Goal: Transaction & Acquisition: Purchase product/service

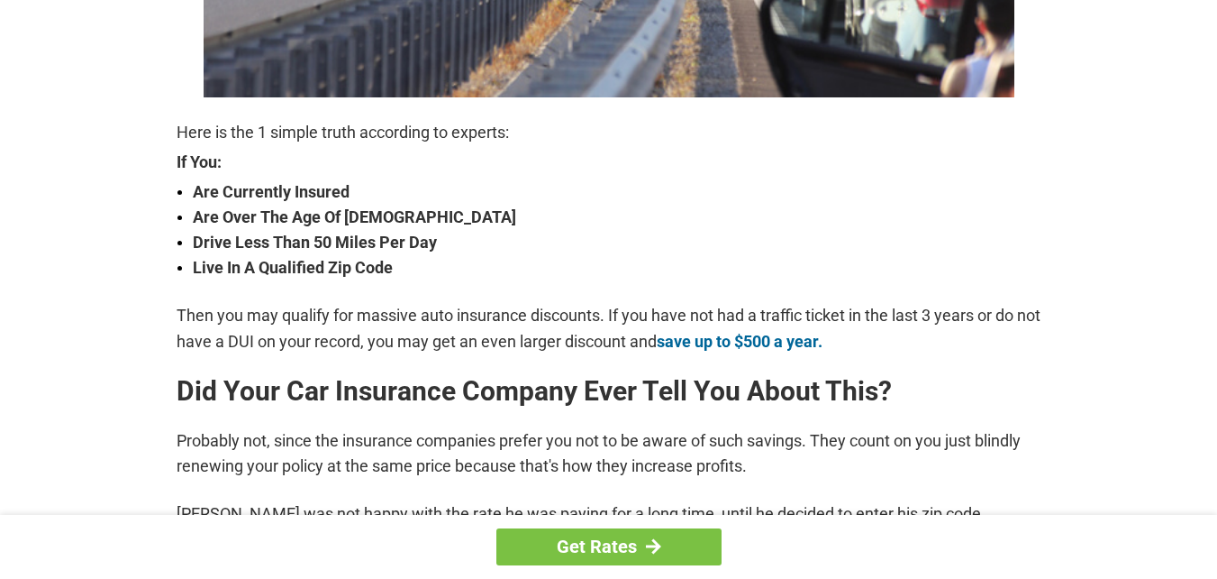
scroll to position [631, 0]
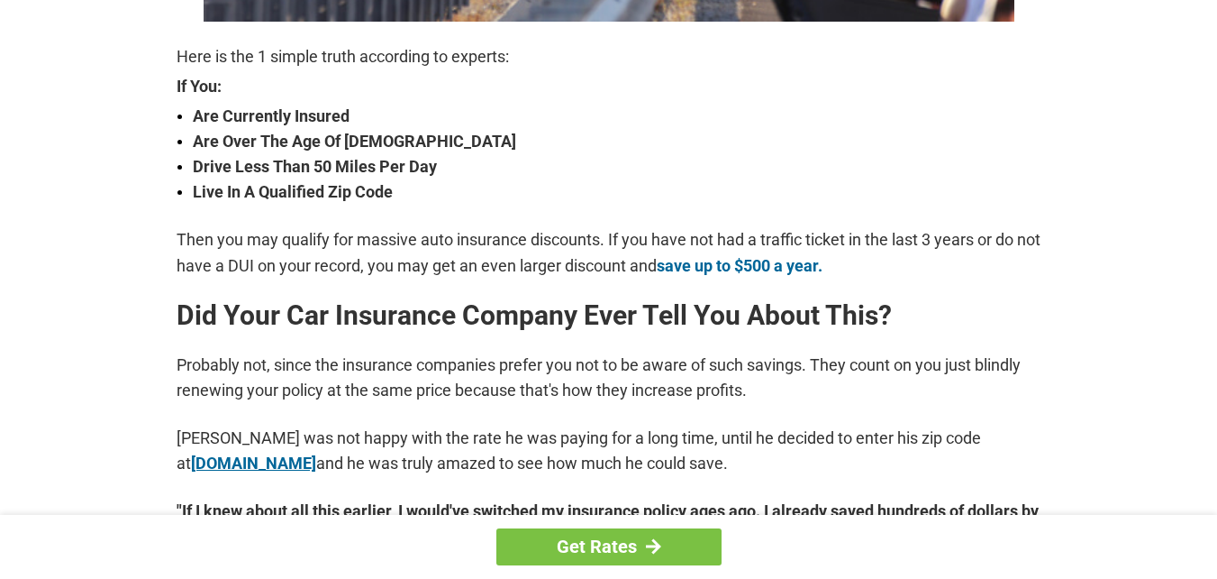
click at [250, 460] on link "[DOMAIN_NAME]" at bounding box center [253, 462] width 125 height 19
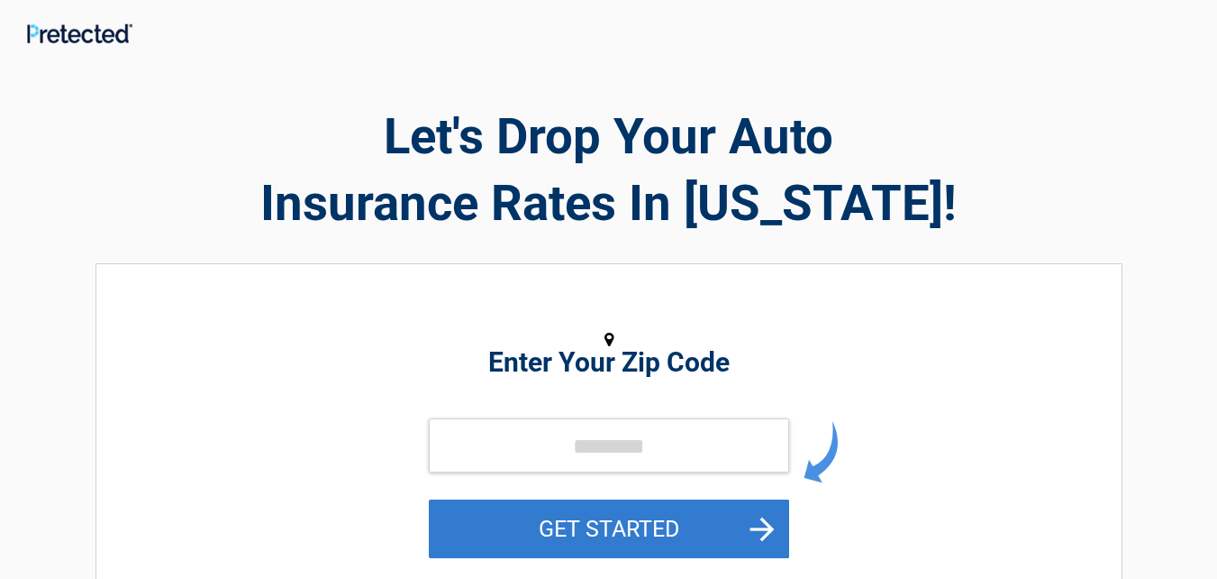
click at [761, 513] on button "GET STARTED" at bounding box center [609, 528] width 360 height 59
click at [584, 513] on button "GET STARTED" at bounding box center [609, 528] width 360 height 59
click at [473, 516] on button "GET STARTED" at bounding box center [609, 528] width 360 height 59
